Goal: Task Accomplishment & Management: Manage account settings

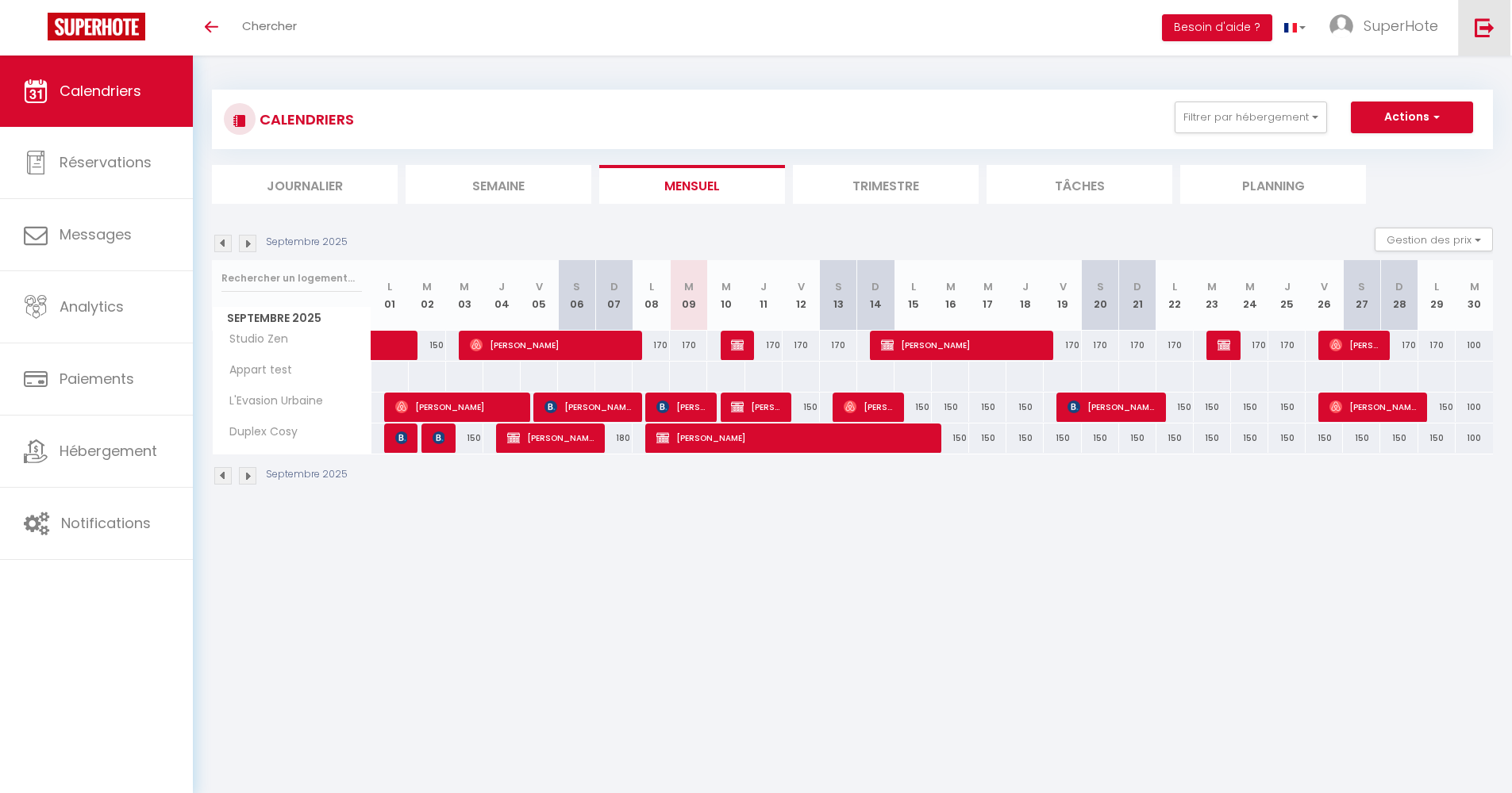
click at [1491, 38] on link at bounding box center [1484, 27] width 52 height 56
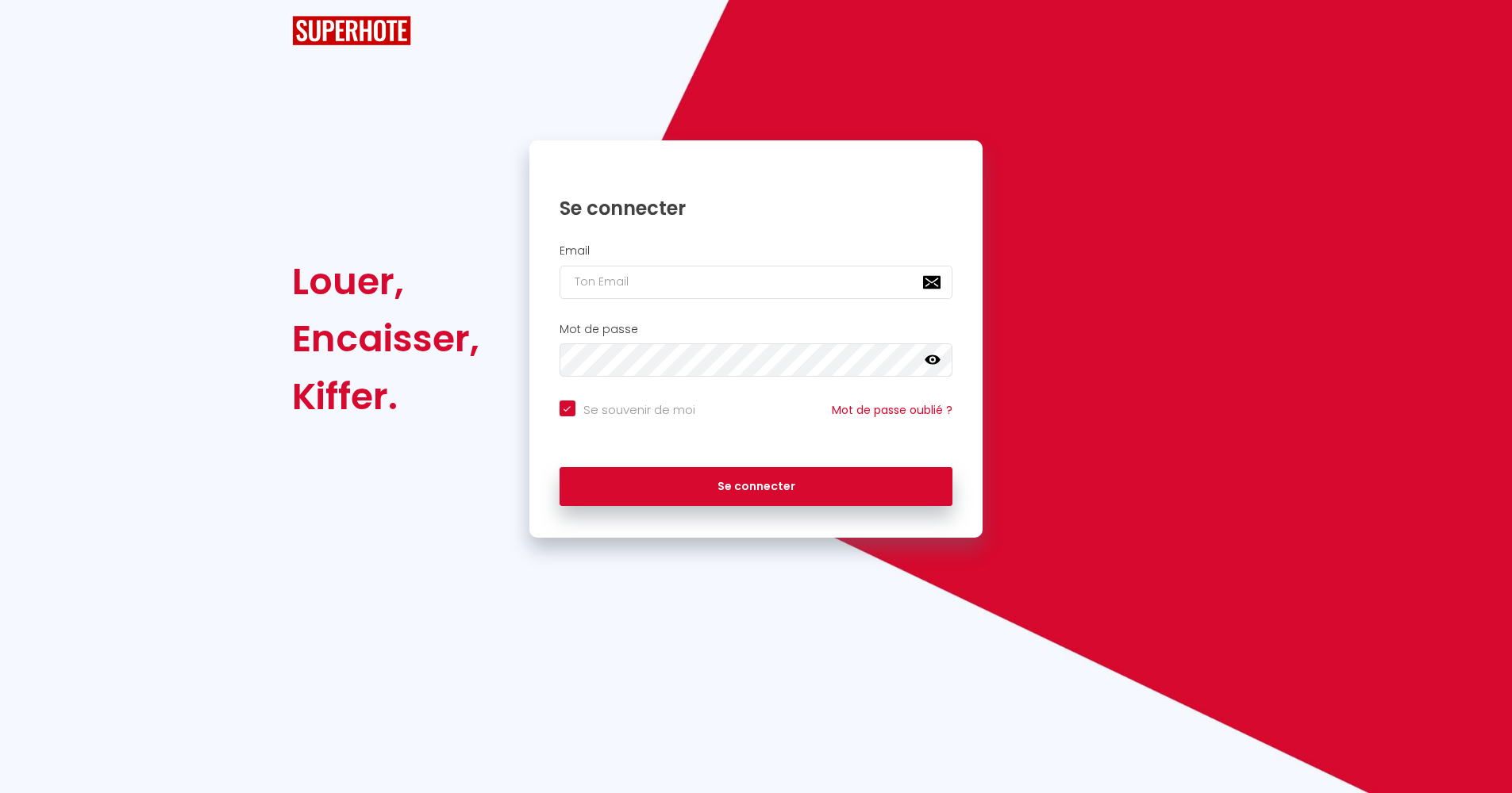
checkbox input "true"
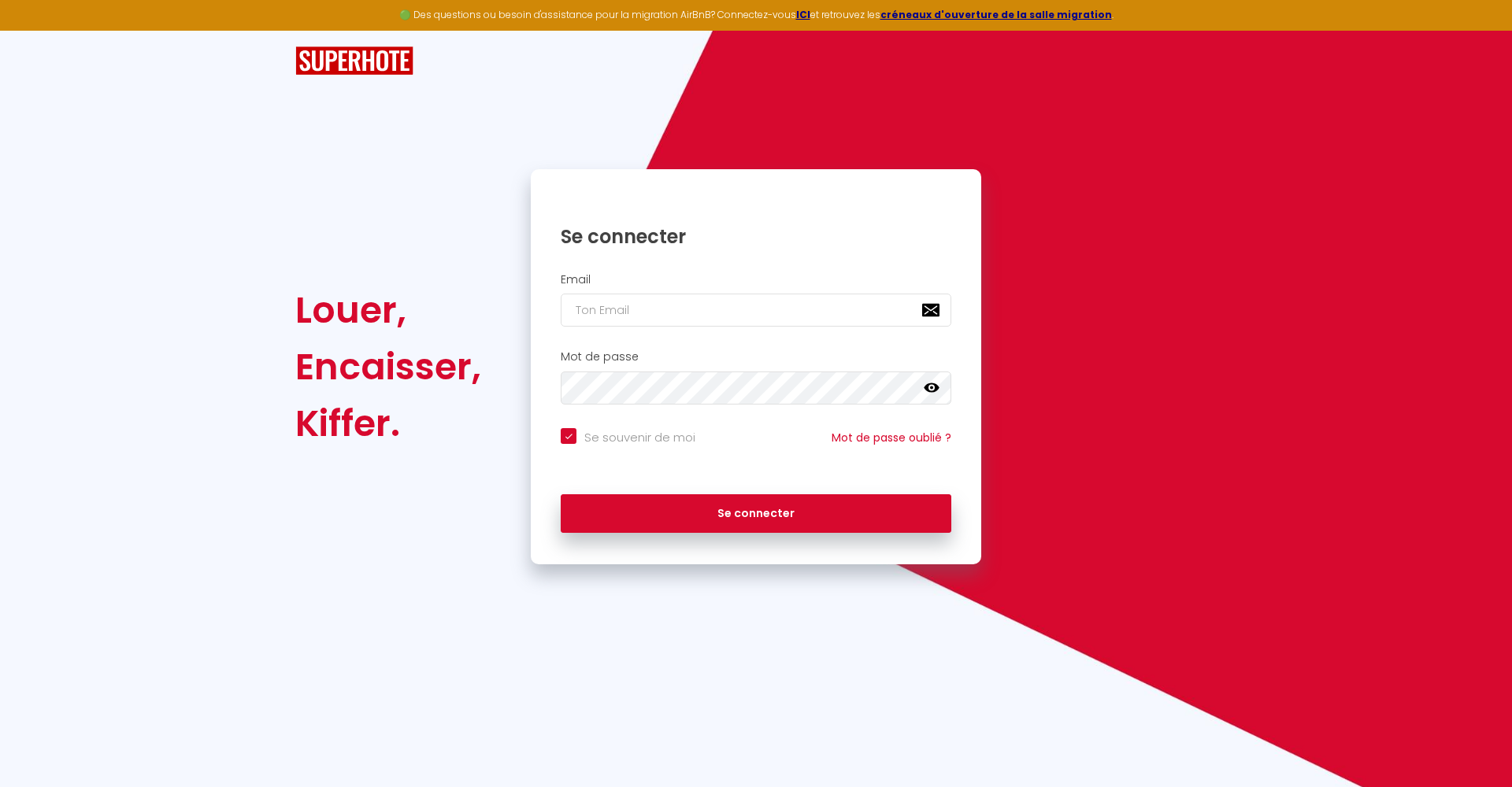
click at [924, 308] on input "email" at bounding box center [756, 310] width 391 height 33
type input "[EMAIL_ADDRESS][DOMAIN_NAME]"
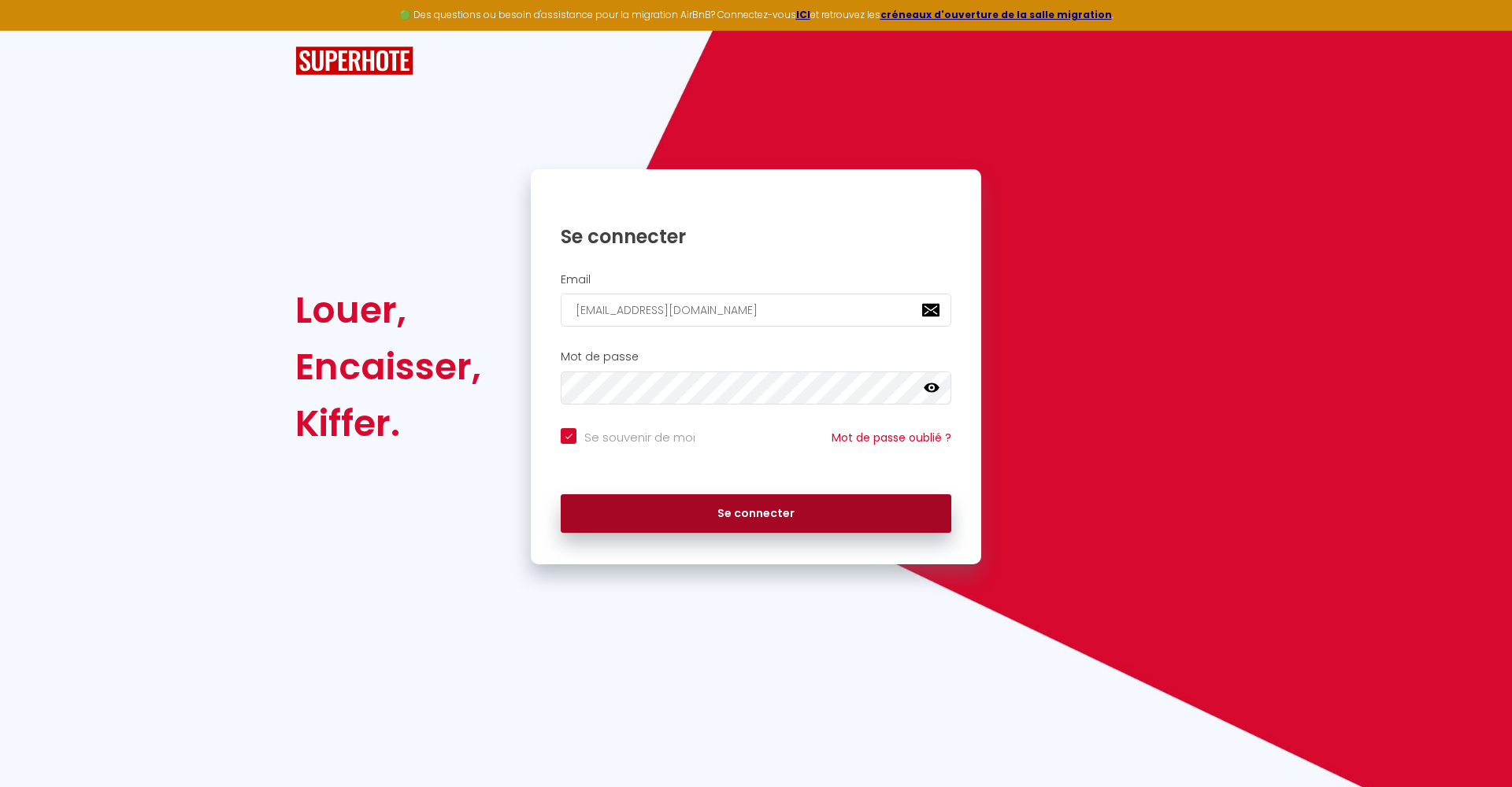
click at [731, 502] on button "Se connecter" at bounding box center [756, 514] width 391 height 39
checkbox input "true"
